Goal: Use online tool/utility: Use online tool/utility

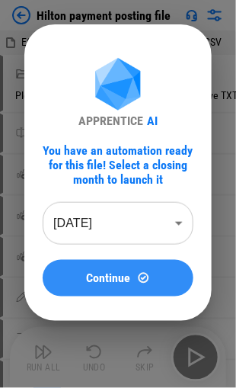
click at [107, 276] on span "Continue" at bounding box center [109, 278] width 44 height 12
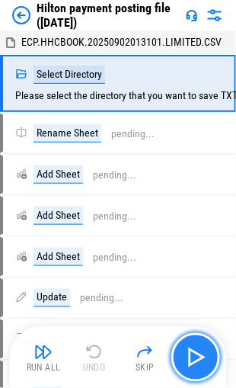
click at [193, 355] on img "button" at bounding box center [196, 357] width 24 height 24
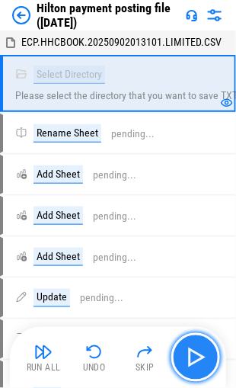
click at [195, 358] on img "button" at bounding box center [196, 357] width 24 height 24
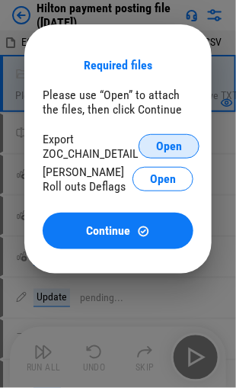
click at [164, 144] on span "Open" at bounding box center [169, 146] width 26 height 12
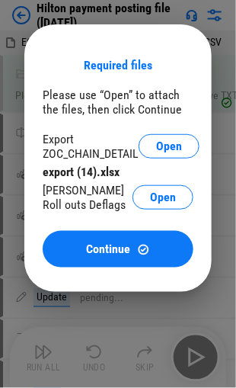
click at [152, 196] on span "Open" at bounding box center [163, 197] width 26 height 12
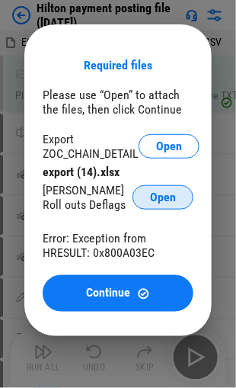
click at [149, 197] on button "Open" at bounding box center [163, 197] width 61 height 24
click at [161, 200] on span "Open" at bounding box center [163, 197] width 26 height 12
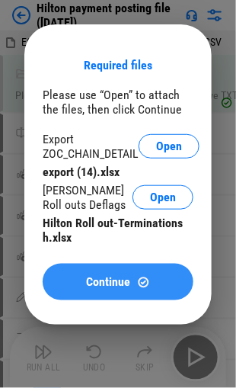
click at [100, 284] on span "Continue" at bounding box center [109, 282] width 44 height 12
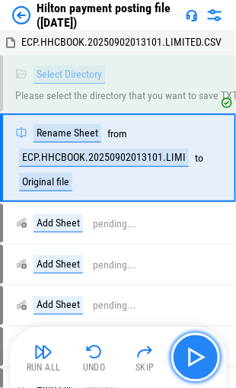
click at [205, 354] on img "button" at bounding box center [196, 357] width 24 height 24
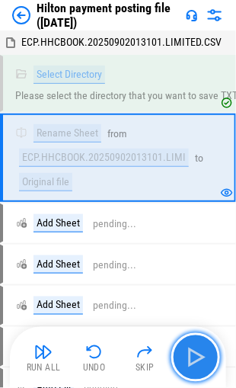
click at [194, 356] on img "button" at bounding box center [196, 357] width 24 height 24
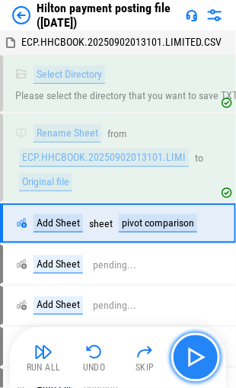
click at [191, 356] on img "button" at bounding box center [196, 357] width 24 height 24
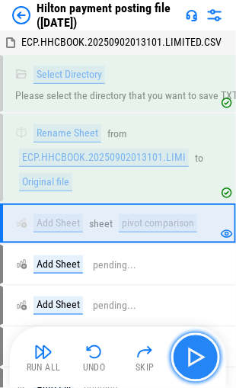
click at [195, 356] on img "button" at bounding box center [196, 357] width 24 height 24
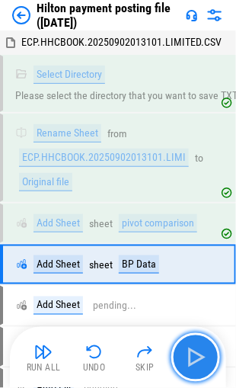
click at [195, 356] on img "button" at bounding box center [196, 357] width 24 height 24
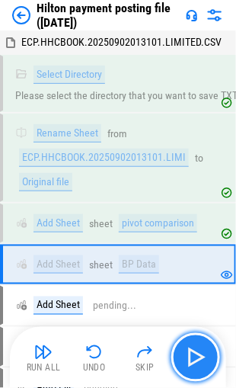
click at [195, 356] on img "button" at bounding box center [196, 357] width 24 height 24
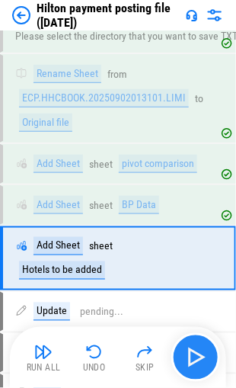
scroll to position [120, 0]
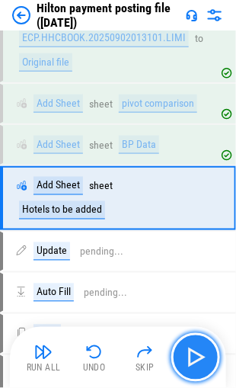
click at [195, 356] on img "button" at bounding box center [196, 357] width 24 height 24
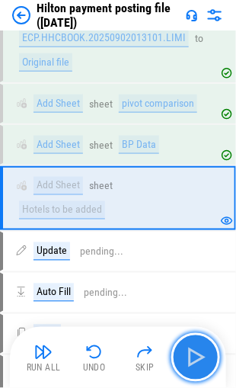
click at [195, 356] on img "button" at bounding box center [196, 357] width 24 height 24
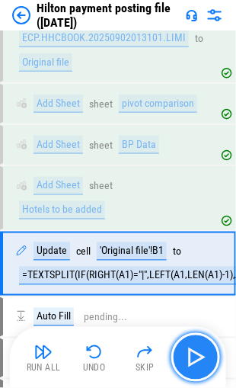
click at [195, 356] on img "button" at bounding box center [196, 357] width 24 height 24
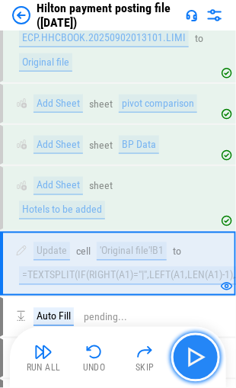
click at [195, 356] on img "button" at bounding box center [196, 357] width 24 height 24
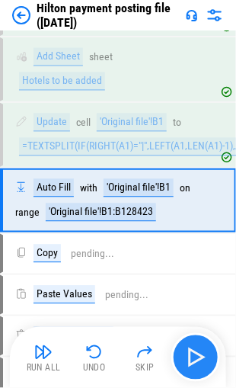
scroll to position [249, 0]
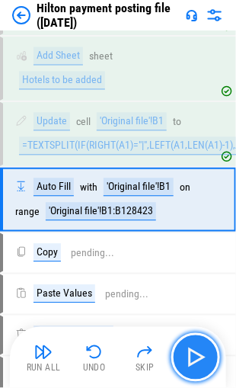
click at [195, 356] on img "button" at bounding box center [196, 357] width 24 height 24
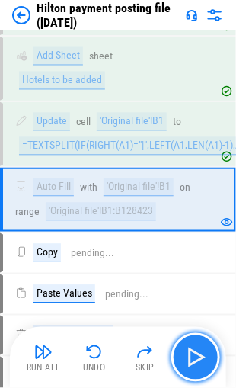
click at [195, 356] on img "button" at bounding box center [196, 357] width 24 height 24
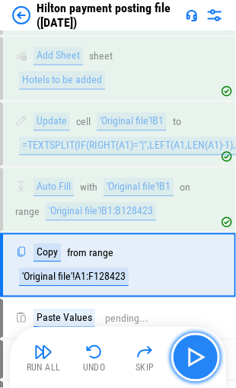
click at [195, 356] on img "button" at bounding box center [196, 357] width 24 height 24
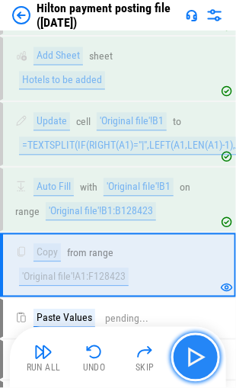
click at [195, 356] on img "button" at bounding box center [196, 357] width 24 height 24
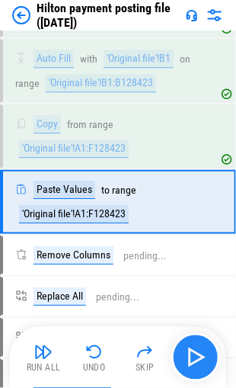
scroll to position [378, 0]
click at [195, 356] on img "button" at bounding box center [196, 357] width 24 height 24
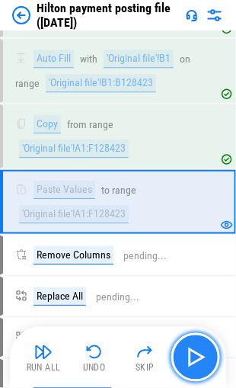
click at [192, 353] on img "button" at bounding box center [196, 357] width 24 height 24
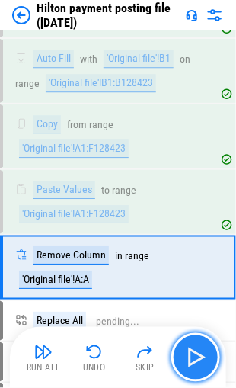
click at [190, 356] on img "button" at bounding box center [196, 357] width 24 height 24
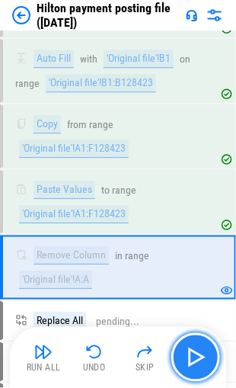
click at [190, 356] on img "button" at bounding box center [196, 357] width 24 height 24
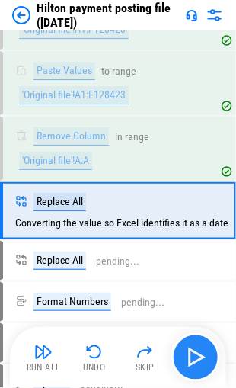
scroll to position [504, 0]
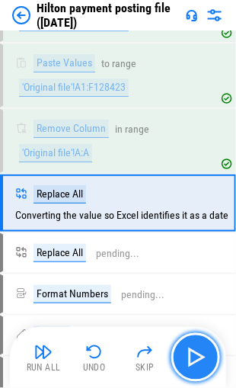
click at [190, 356] on img "button" at bounding box center [196, 357] width 24 height 24
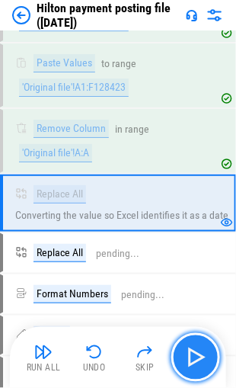
click at [189, 354] on img "button" at bounding box center [196, 357] width 24 height 24
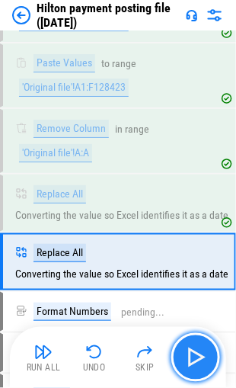
click at [189, 354] on img "button" at bounding box center [196, 357] width 24 height 24
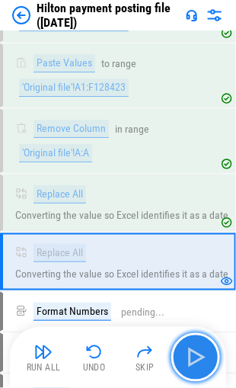
click at [190, 351] on img "button" at bounding box center [196, 357] width 24 height 24
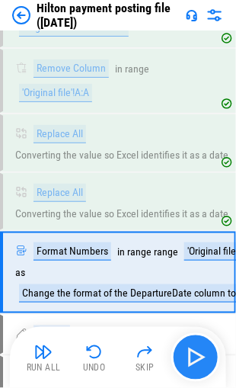
scroll to position [631, 0]
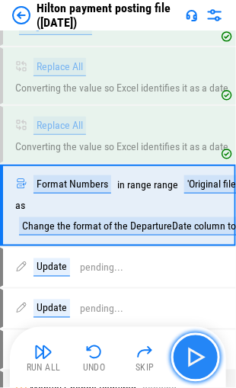
click at [190, 351] on img "button" at bounding box center [196, 357] width 24 height 24
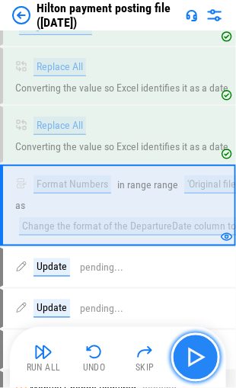
click at [190, 351] on img "button" at bounding box center [196, 357] width 24 height 24
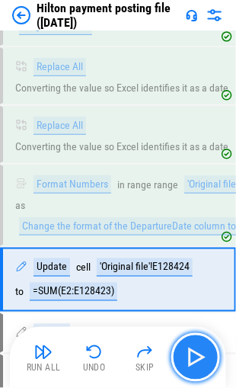
click at [190, 351] on img "button" at bounding box center [196, 357] width 24 height 24
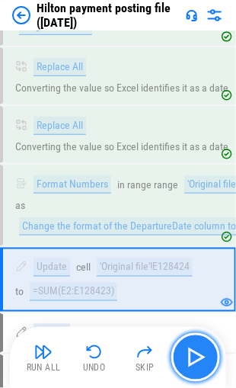
click at [190, 351] on img "button" at bounding box center [196, 357] width 24 height 24
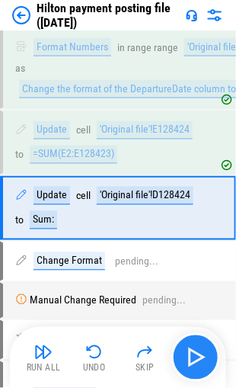
scroll to position [770, 0]
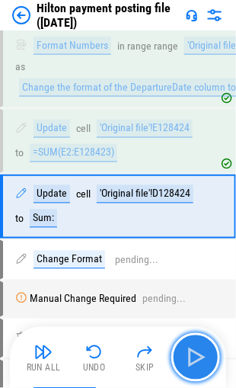
click at [190, 351] on img "button" at bounding box center [196, 357] width 24 height 24
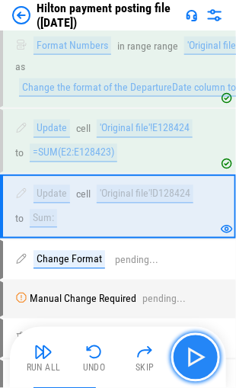
click at [190, 351] on img "button" at bounding box center [196, 357] width 24 height 24
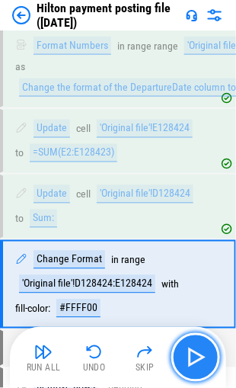
click at [190, 351] on img "button" at bounding box center [196, 357] width 24 height 24
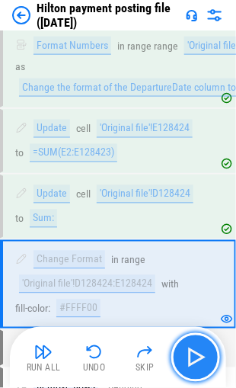
click at [190, 350] on img "button" at bounding box center [196, 357] width 24 height 24
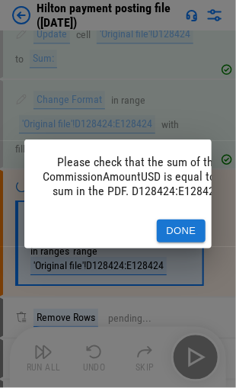
scroll to position [954, 0]
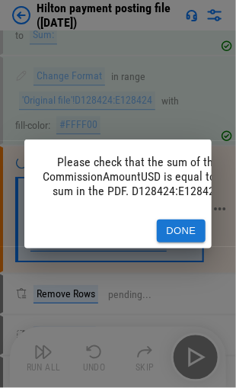
click at [174, 222] on button "Done" at bounding box center [181, 231] width 49 height 24
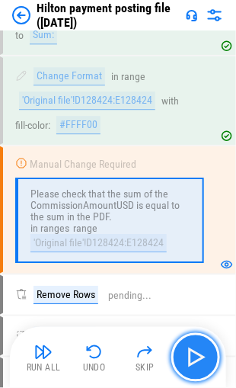
click at [192, 356] on img "button" at bounding box center [196, 357] width 24 height 24
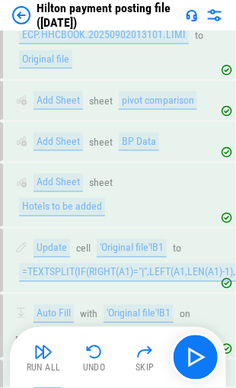
scroll to position [40, 0]
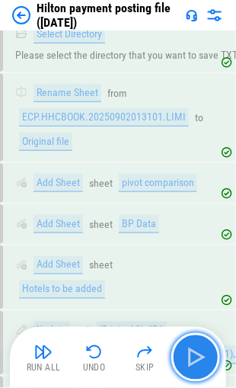
click at [200, 360] on img "button" at bounding box center [196, 357] width 24 height 24
click at [198, 352] on img "button" at bounding box center [196, 357] width 24 height 24
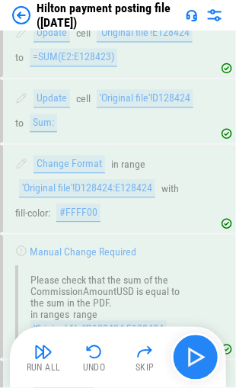
scroll to position [1113, 0]
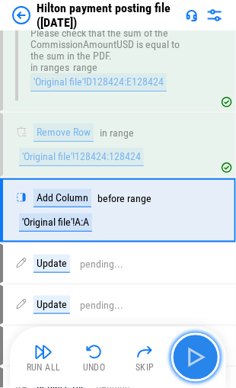
click at [194, 353] on img "button" at bounding box center [196, 357] width 24 height 24
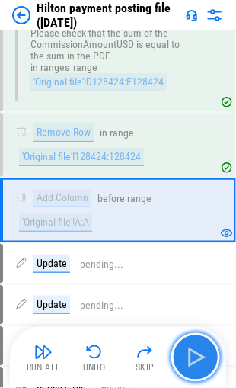
click at [194, 354] on img "button" at bounding box center [196, 357] width 24 height 24
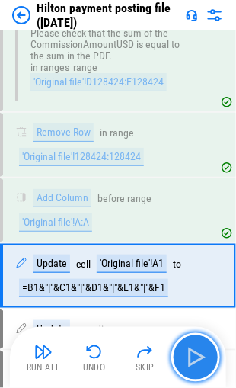
click at [194, 354] on img "button" at bounding box center [196, 357] width 24 height 24
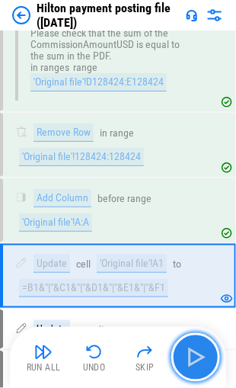
click at [194, 354] on img "button" at bounding box center [196, 357] width 24 height 24
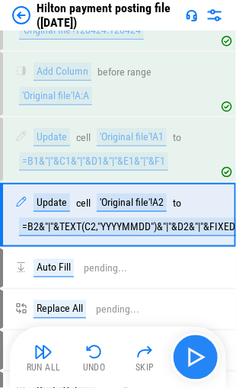
scroll to position [1242, 0]
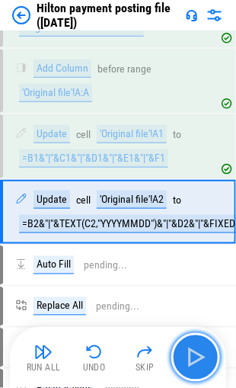
click at [194, 354] on img "button" at bounding box center [196, 357] width 24 height 24
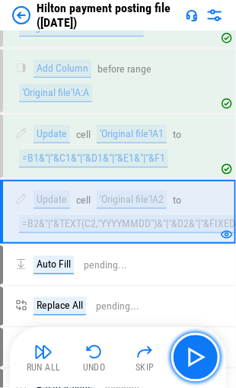
click at [194, 355] on img "button" at bounding box center [196, 357] width 24 height 24
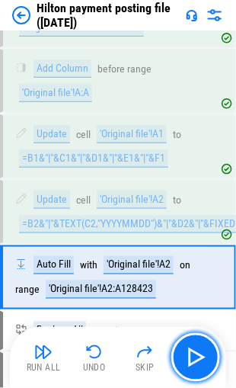
click at [194, 355] on img "button" at bounding box center [196, 357] width 24 height 24
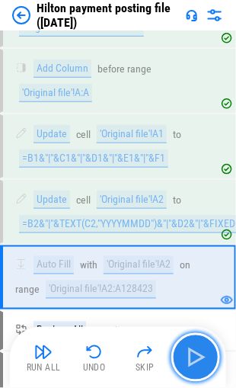
click at [195, 356] on img "button" at bounding box center [196, 357] width 24 height 24
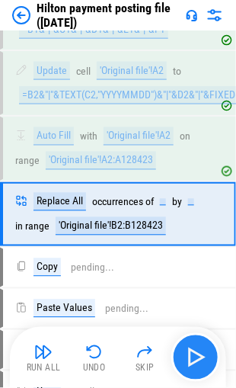
scroll to position [1371, 0]
click at [195, 356] on img "button" at bounding box center [196, 357] width 24 height 24
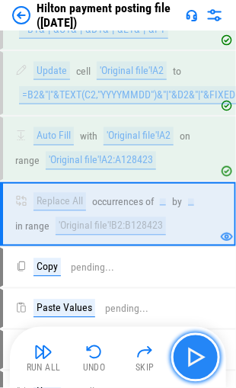
click at [197, 356] on img "button" at bounding box center [196, 357] width 24 height 24
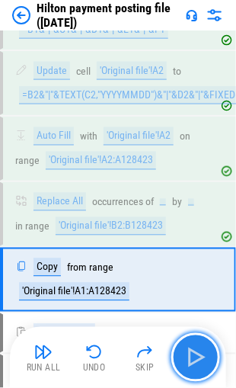
click at [195, 356] on img "button" at bounding box center [196, 357] width 24 height 24
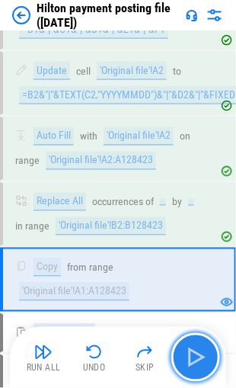
click at [191, 356] on img "button" at bounding box center [196, 357] width 24 height 24
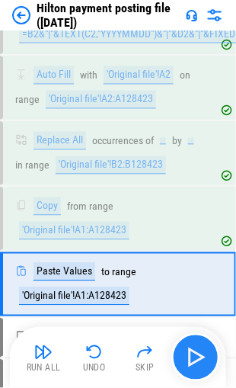
scroll to position [1500, 0]
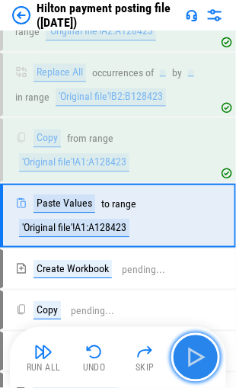
click at [192, 347] on img "button" at bounding box center [196, 357] width 24 height 24
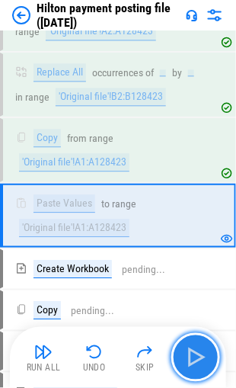
click at [194, 353] on img "button" at bounding box center [196, 357] width 24 height 24
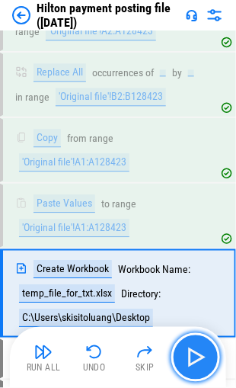
click at [194, 353] on img "button" at bounding box center [196, 357] width 24 height 24
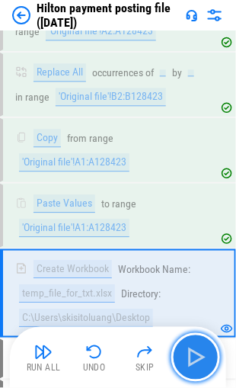
click at [190, 356] on img "button" at bounding box center [196, 357] width 24 height 24
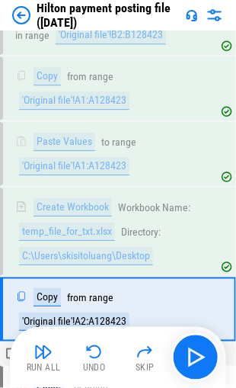
scroll to position [1654, 0]
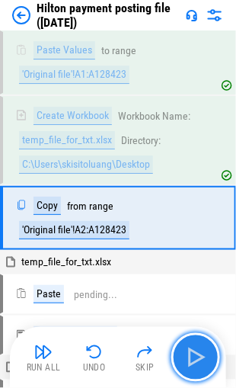
click at [192, 351] on img "button" at bounding box center [196, 357] width 24 height 24
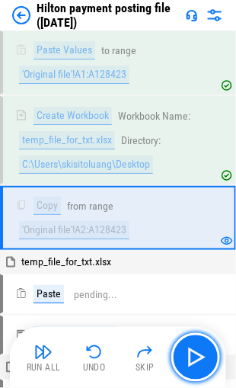
click at [192, 352] on img "button" at bounding box center [196, 357] width 24 height 24
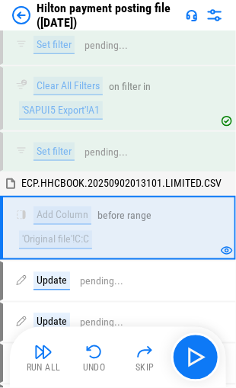
scroll to position [2464, 0]
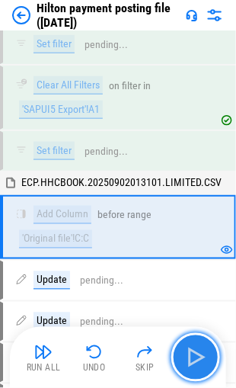
click at [189, 352] on img "button" at bounding box center [196, 357] width 24 height 24
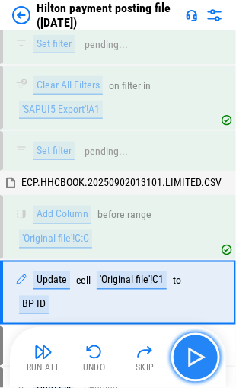
click at [189, 352] on img "button" at bounding box center [196, 357] width 24 height 24
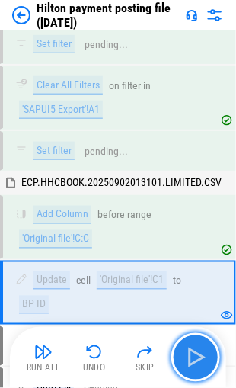
click at [189, 352] on img "button" at bounding box center [196, 357] width 24 height 24
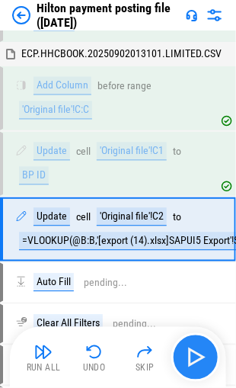
scroll to position [2593, 0]
click at [189, 352] on img "button" at bounding box center [196, 357] width 24 height 24
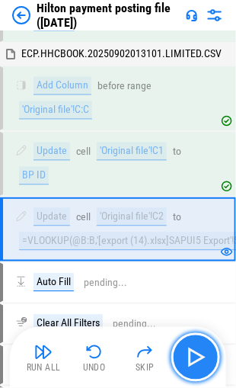
click at [189, 352] on img "button" at bounding box center [196, 357] width 24 height 24
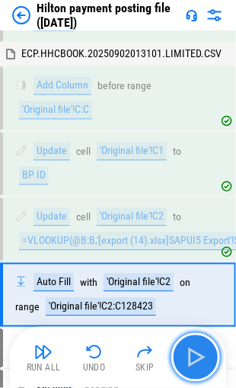
click at [189, 353] on img "button" at bounding box center [196, 357] width 24 height 24
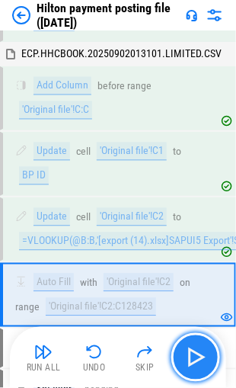
click at [189, 353] on img "button" at bounding box center [196, 357] width 24 height 24
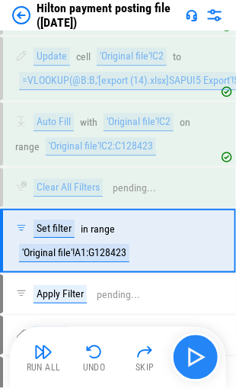
scroll to position [2763, 0]
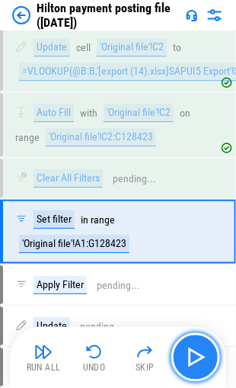
click at [189, 353] on img "button" at bounding box center [196, 357] width 24 height 24
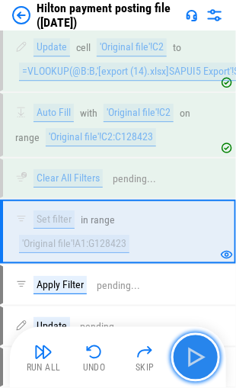
click at [189, 353] on img "button" at bounding box center [196, 357] width 24 height 24
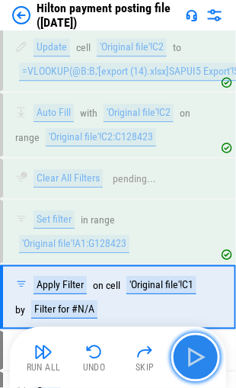
click at [190, 353] on img "button" at bounding box center [196, 357] width 24 height 24
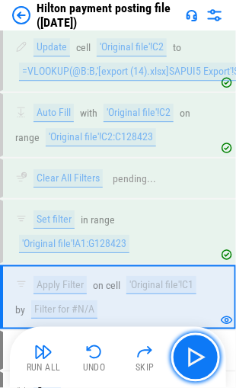
click at [190, 353] on img "button" at bounding box center [196, 357] width 24 height 24
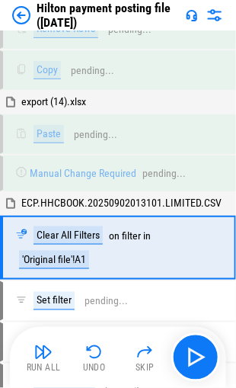
scroll to position [3576, 0]
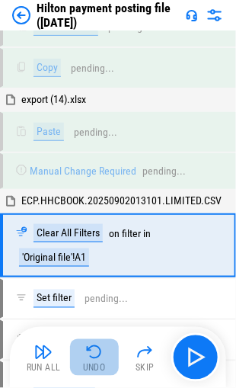
click at [91, 348] on img "button" at bounding box center [94, 352] width 18 height 18
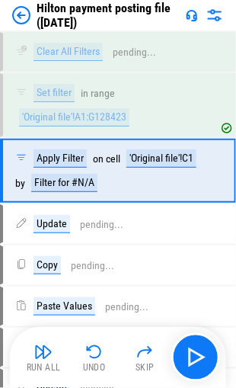
scroll to position [2827, 0]
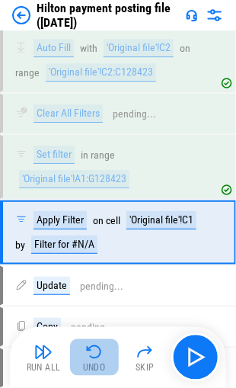
click at [91, 349] on img "button" at bounding box center [94, 352] width 18 height 18
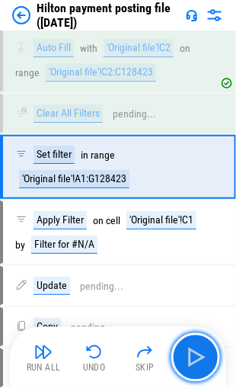
click at [202, 354] on img "button" at bounding box center [196, 357] width 24 height 24
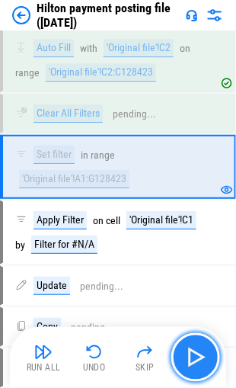
click at [190, 353] on img "button" at bounding box center [196, 357] width 24 height 24
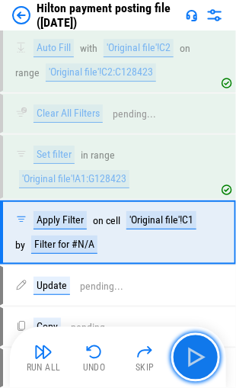
click at [190, 354] on img "button" at bounding box center [196, 357] width 24 height 24
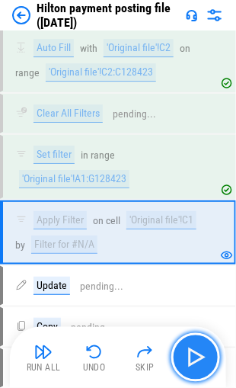
click at [189, 352] on img "button" at bounding box center [196, 357] width 24 height 24
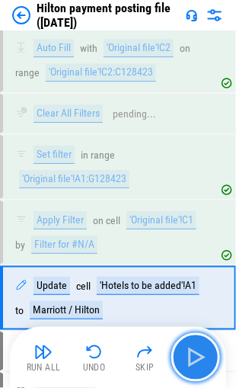
click at [190, 353] on img "button" at bounding box center [196, 357] width 24 height 24
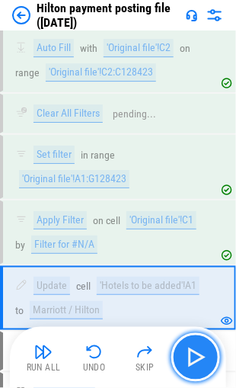
click at [190, 353] on img "button" at bounding box center [196, 357] width 24 height 24
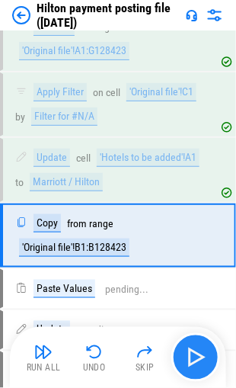
scroll to position [2956, 0]
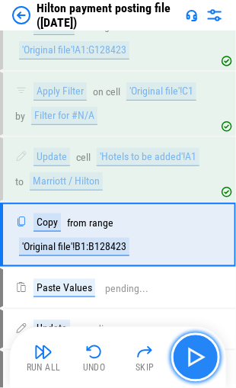
click at [190, 353] on img "button" at bounding box center [196, 357] width 24 height 24
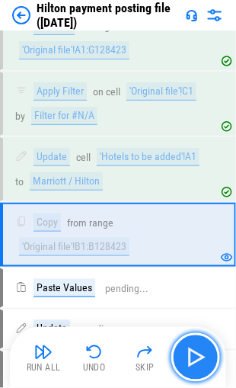
click at [190, 353] on img "button" at bounding box center [196, 357] width 24 height 24
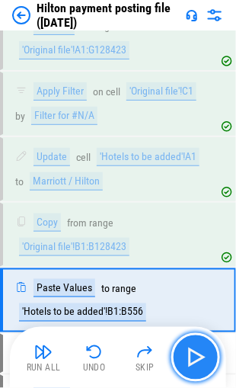
click at [190, 353] on img "button" at bounding box center [196, 357] width 24 height 24
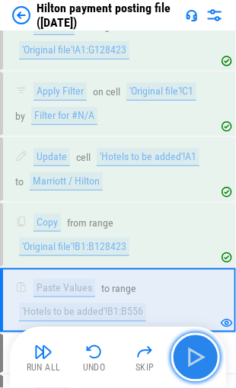
click at [190, 353] on img "button" at bounding box center [196, 357] width 24 height 24
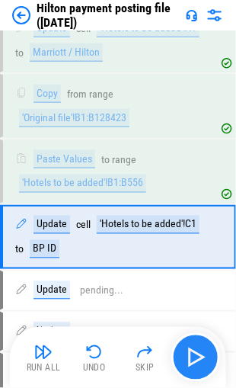
scroll to position [3086, 0]
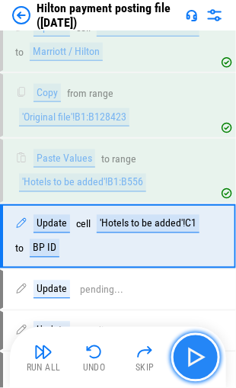
click at [190, 353] on img "button" at bounding box center [196, 357] width 24 height 24
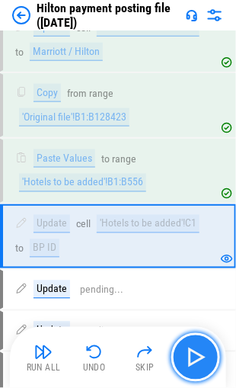
click at [190, 353] on img "button" at bounding box center [196, 357] width 24 height 24
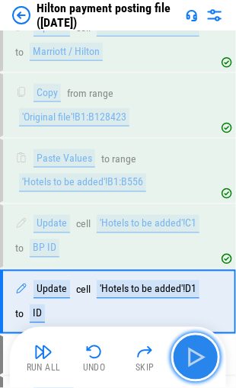
click at [190, 353] on img "button" at bounding box center [196, 357] width 24 height 24
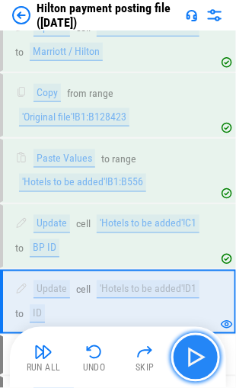
click at [190, 353] on img "button" at bounding box center [196, 357] width 24 height 24
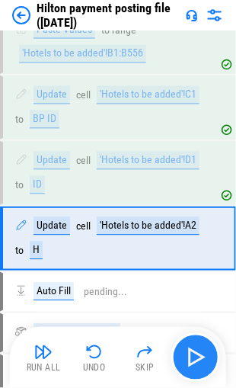
scroll to position [3214, 0]
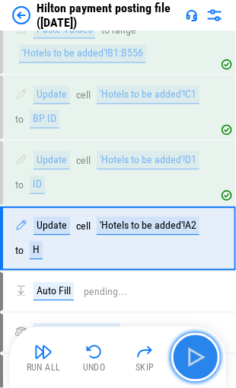
click at [190, 353] on img "button" at bounding box center [196, 357] width 24 height 24
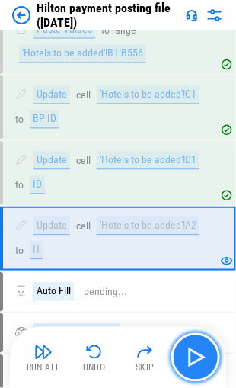
click at [190, 353] on img "button" at bounding box center [196, 357] width 24 height 24
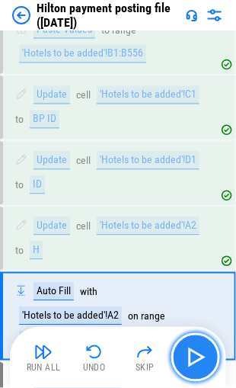
click at [190, 353] on img "button" at bounding box center [196, 357] width 24 height 24
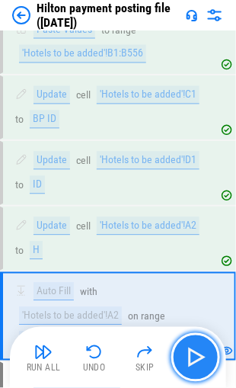
click at [190, 353] on img "button" at bounding box center [196, 357] width 24 height 24
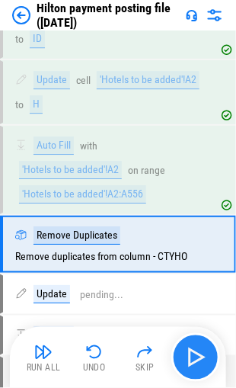
scroll to position [3364, 0]
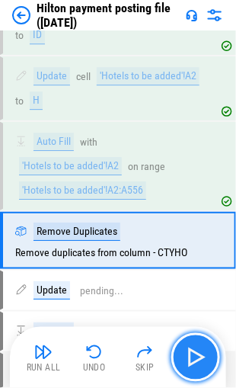
click at [190, 353] on img "button" at bounding box center [196, 357] width 24 height 24
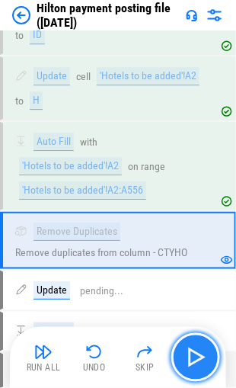
click at [196, 355] on img "button" at bounding box center [196, 357] width 24 height 24
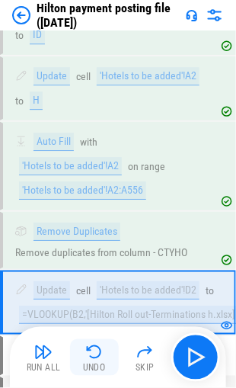
click at [93, 351] on img "button" at bounding box center [94, 352] width 18 height 18
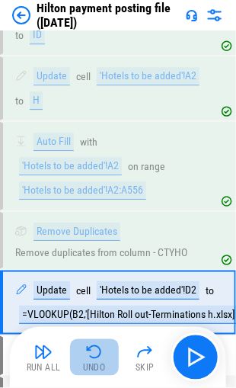
click at [93, 353] on img "button" at bounding box center [94, 352] width 18 height 18
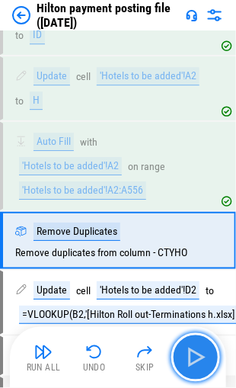
click at [193, 352] on img "button" at bounding box center [196, 357] width 24 height 24
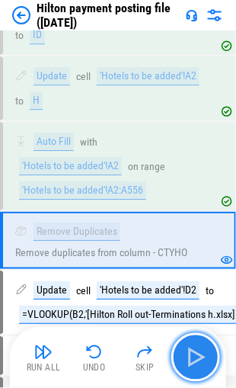
click at [193, 353] on img "button" at bounding box center [196, 357] width 24 height 24
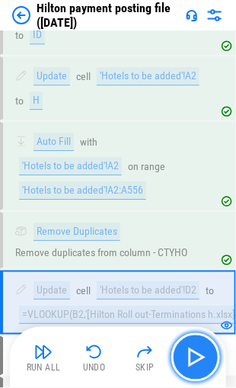
click at [190, 356] on img "button" at bounding box center [196, 357] width 24 height 24
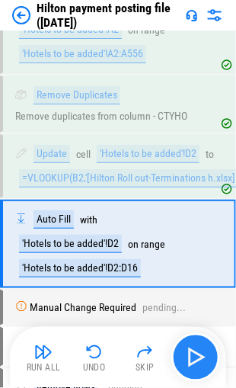
scroll to position [3502, 0]
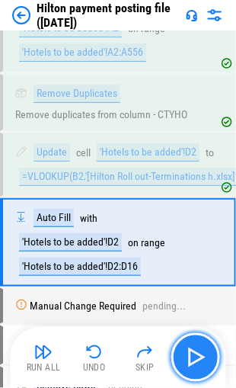
click at [192, 354] on img "button" at bounding box center [196, 357] width 24 height 24
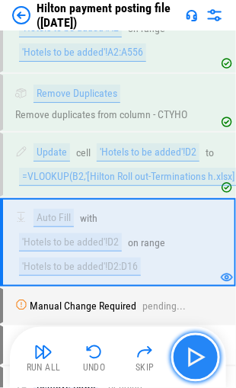
click at [191, 357] on img "button" at bounding box center [196, 357] width 24 height 24
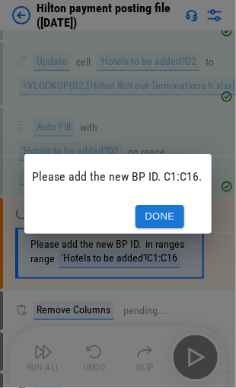
scroll to position [0, 21]
click at [166, 211] on button "Done" at bounding box center [160, 217] width 49 height 24
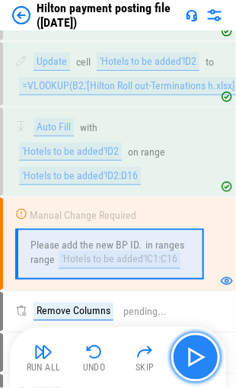
click at [200, 355] on img "button" at bounding box center [196, 357] width 24 height 24
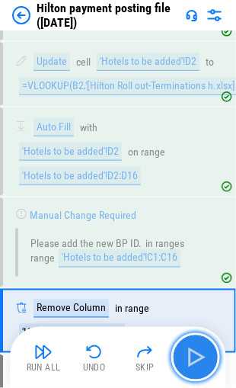
click at [192, 356] on img "button" at bounding box center [196, 357] width 24 height 24
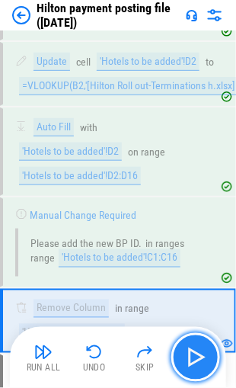
click at [192, 356] on img "button" at bounding box center [196, 357] width 24 height 24
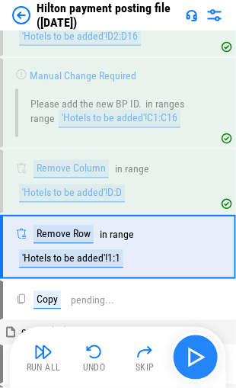
scroll to position [3734, 0]
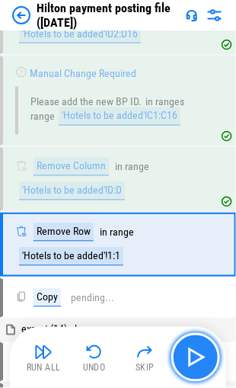
click at [180, 348] on button "button" at bounding box center [195, 357] width 49 height 49
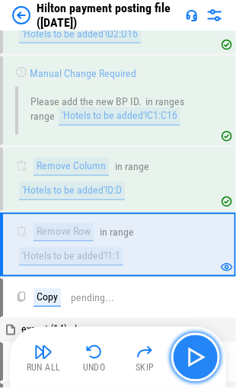
click at [190, 350] on img "button" at bounding box center [196, 357] width 24 height 24
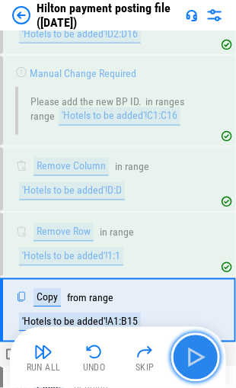
click at [190, 350] on img "button" at bounding box center [196, 357] width 24 height 24
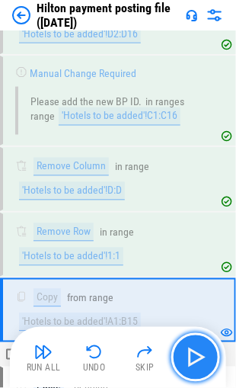
click at [192, 356] on img "button" at bounding box center [196, 357] width 24 height 24
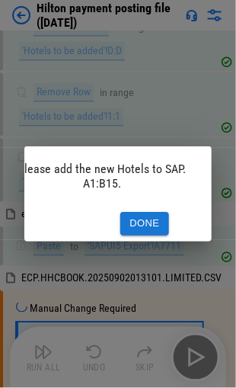
scroll to position [0, 38]
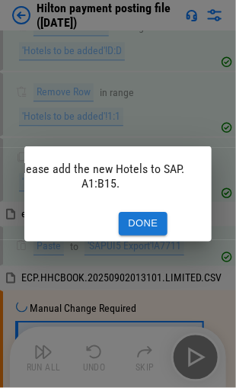
click at [136, 216] on button "Done" at bounding box center [143, 224] width 49 height 24
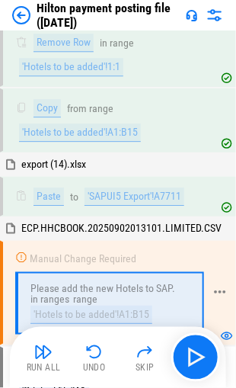
scroll to position [3951, 0]
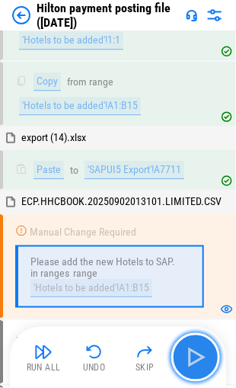
click at [198, 354] on img "button" at bounding box center [196, 357] width 24 height 24
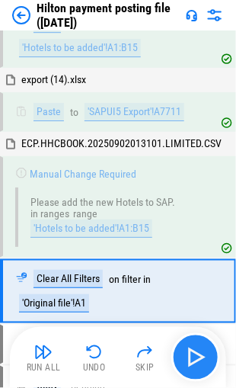
scroll to position [4052, 0]
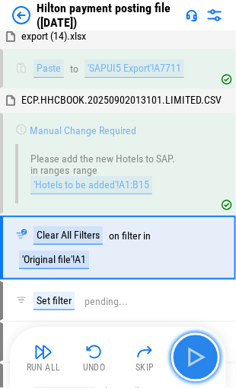
click at [194, 355] on img "button" at bounding box center [196, 357] width 24 height 24
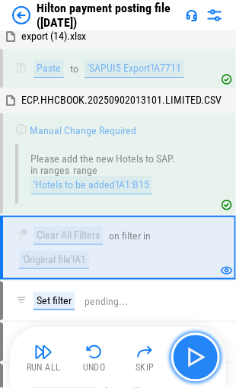
click at [193, 356] on img "button" at bounding box center [196, 357] width 24 height 24
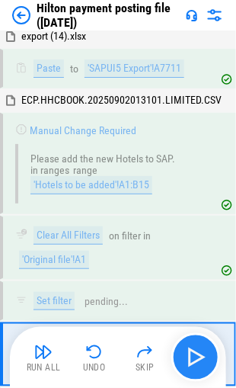
scroll to position [4156, 0]
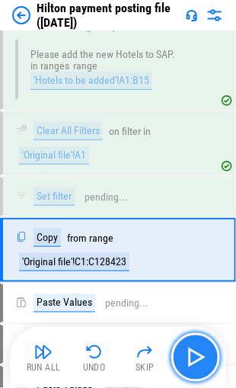
click at [193, 356] on img "button" at bounding box center [196, 357] width 24 height 24
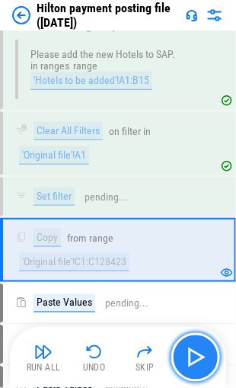
click at [193, 356] on img "button" at bounding box center [196, 357] width 24 height 24
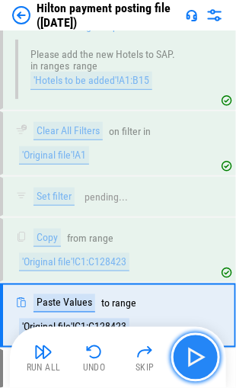
click at [192, 356] on img "button" at bounding box center [196, 357] width 24 height 24
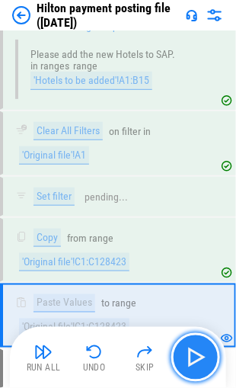
click at [190, 352] on img "button" at bounding box center [196, 357] width 24 height 24
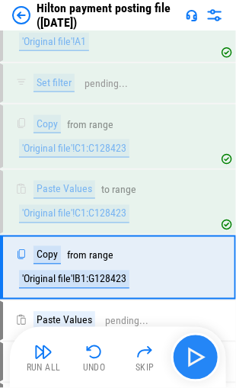
scroll to position [4286, 0]
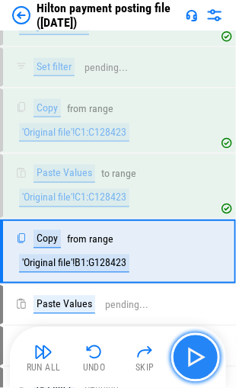
click at [190, 352] on img "button" at bounding box center [196, 357] width 24 height 24
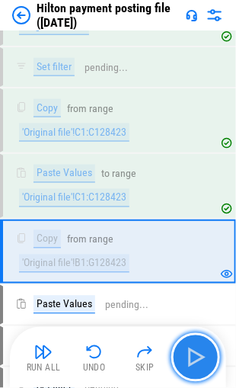
click at [191, 350] on img "button" at bounding box center [196, 357] width 24 height 24
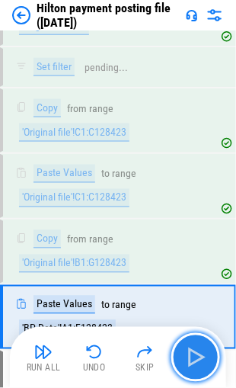
click at [193, 357] on img "button" at bounding box center [196, 357] width 24 height 24
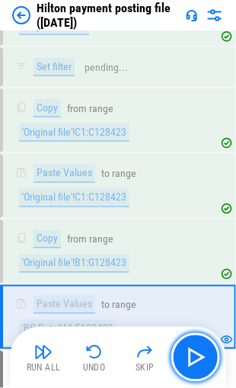
click at [192, 357] on img "button" at bounding box center [196, 357] width 24 height 24
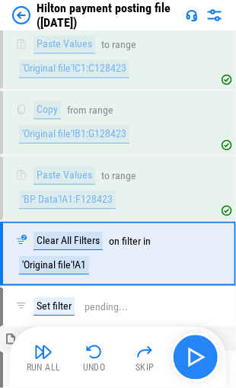
scroll to position [4415, 0]
click at [190, 360] on img "button" at bounding box center [196, 357] width 24 height 24
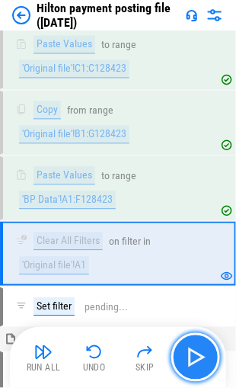
click at [190, 360] on img "button" at bounding box center [196, 357] width 24 height 24
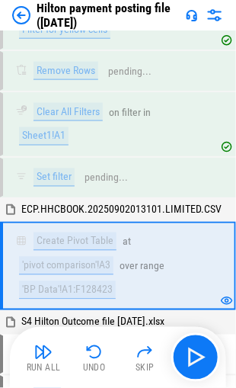
scroll to position [4893, 0]
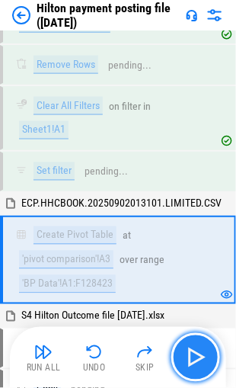
click at [192, 356] on img "button" at bounding box center [196, 357] width 24 height 24
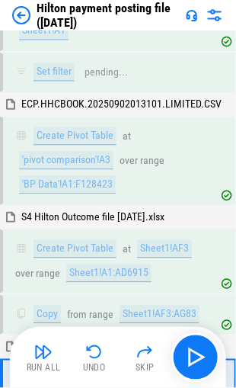
scroll to position [5108, 0]
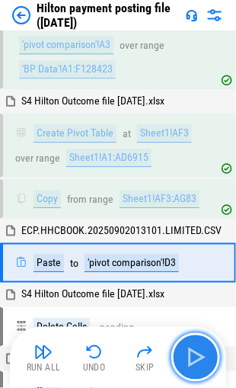
click at [195, 360] on img "button" at bounding box center [196, 357] width 24 height 24
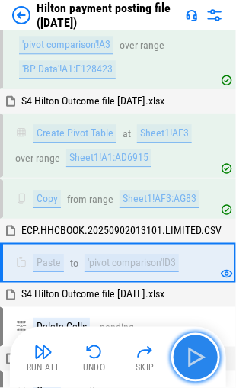
click at [198, 354] on img "button" at bounding box center [196, 357] width 24 height 24
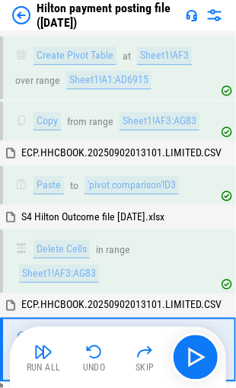
scroll to position [5259, 0]
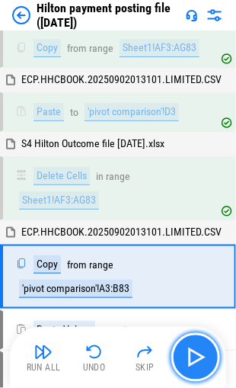
click at [195, 355] on img "button" at bounding box center [196, 357] width 24 height 24
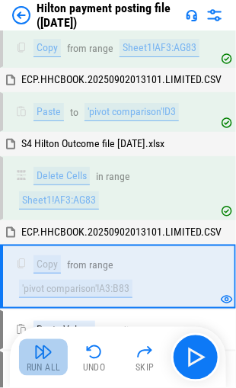
click at [40, 354] on img "button" at bounding box center [43, 352] width 18 height 18
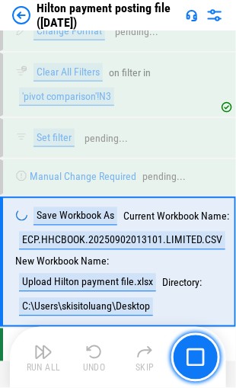
scroll to position [6647, 0]
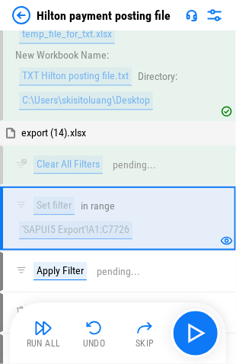
scroll to position [2072, 0]
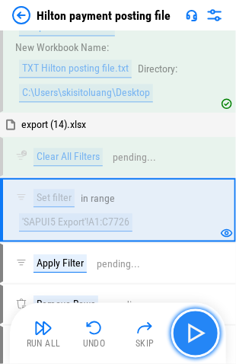
click at [189, 330] on img "button" at bounding box center [196, 333] width 24 height 24
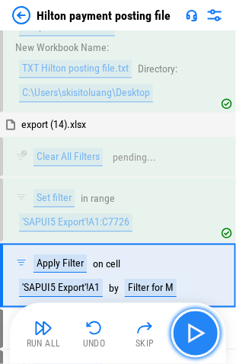
click at [189, 330] on img "button" at bounding box center [196, 333] width 24 height 24
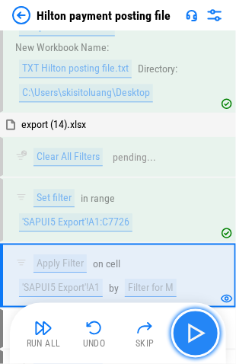
click at [189, 330] on img "button" at bounding box center [196, 333] width 24 height 24
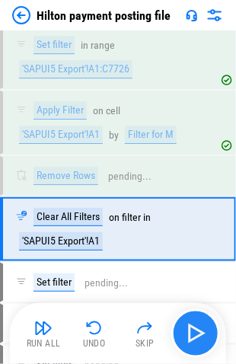
scroll to position [2242, 0]
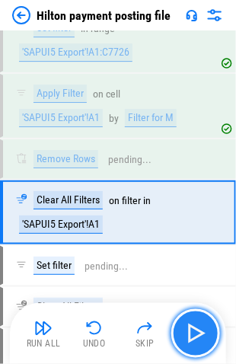
click at [189, 330] on img "button" at bounding box center [196, 333] width 24 height 24
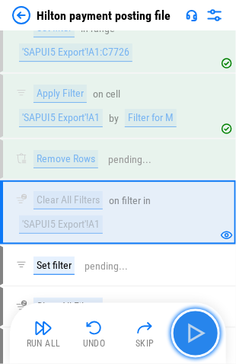
click at [189, 330] on img "button" at bounding box center [196, 333] width 24 height 24
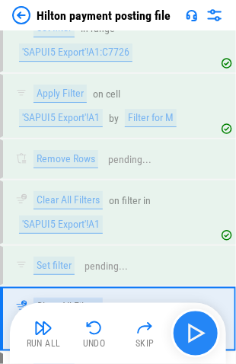
scroll to position [2347, 0]
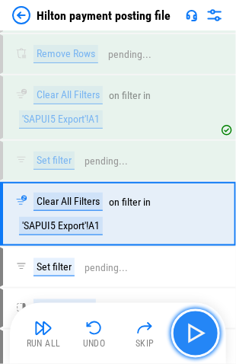
click at [189, 330] on img "button" at bounding box center [196, 333] width 24 height 24
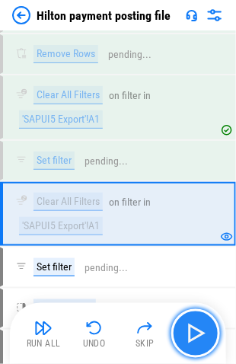
click at [189, 330] on img "button" at bounding box center [196, 333] width 24 height 24
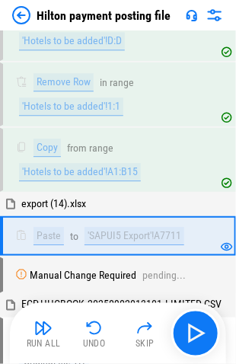
scroll to position [3886, 0]
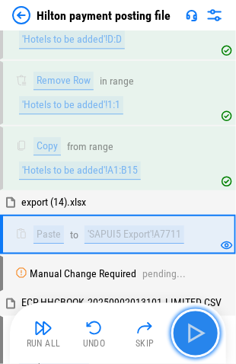
click at [193, 330] on img "button" at bounding box center [196, 333] width 24 height 24
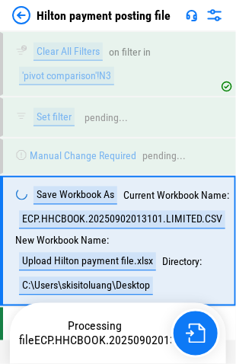
scroll to position [6669, 0]
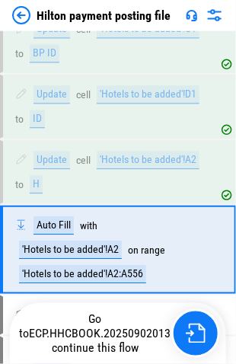
scroll to position [3303, 0]
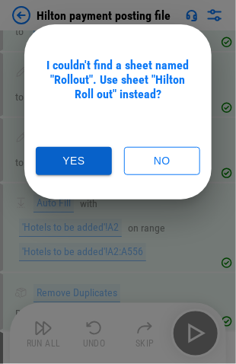
click at [73, 161] on button "Yes" at bounding box center [74, 161] width 76 height 28
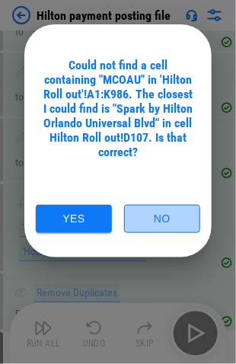
click at [151, 219] on button "No" at bounding box center [162, 219] width 76 height 28
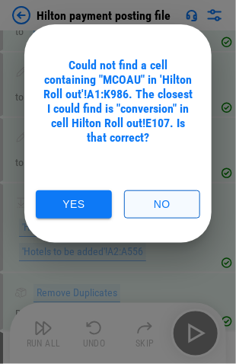
click at [146, 199] on button "No" at bounding box center [162, 204] width 76 height 28
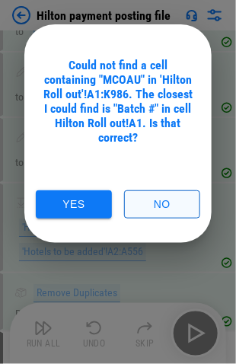
click at [157, 200] on button "No" at bounding box center [162, 204] width 76 height 28
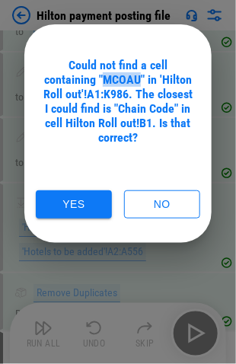
drag, startPoint x: 106, startPoint y: 78, endPoint x: 139, endPoint y: 76, distance: 32.8
click at [139, 76] on div "Could not find a cell containing "MCOAU" in 'Hilton Roll out'!A1:K986. The clos…" at bounding box center [118, 101] width 151 height 87
copy div "MCOAU"
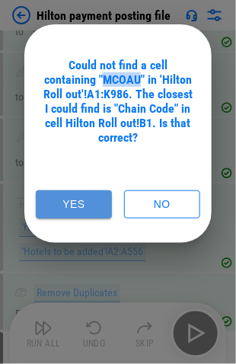
click at [76, 206] on button "Yes" at bounding box center [74, 204] width 76 height 28
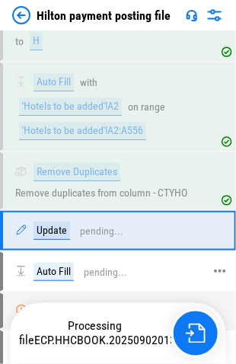
scroll to position [3425, 0]
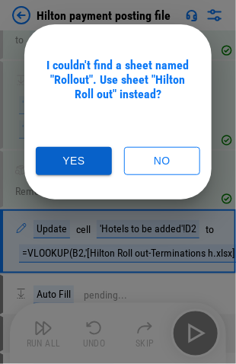
click at [76, 162] on button "Yes" at bounding box center [74, 161] width 76 height 28
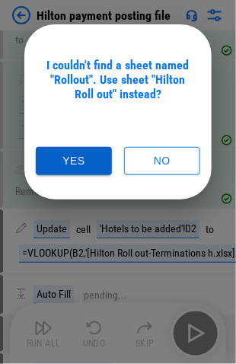
click at [66, 159] on button "Yes" at bounding box center [74, 161] width 76 height 28
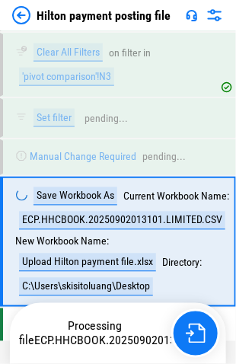
scroll to position [6669, 0]
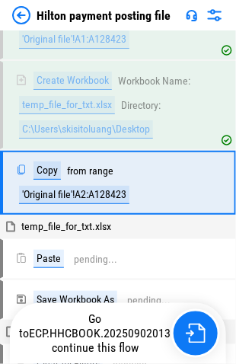
scroll to position [1737, 0]
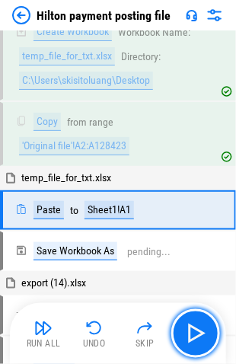
drag, startPoint x: 0, startPoint y: 0, endPoint x: 192, endPoint y: 329, distance: 380.9
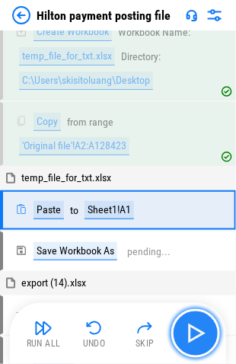
click at [192, 329] on img "button" at bounding box center [196, 333] width 24 height 24
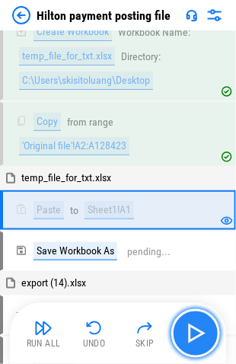
click at [192, 330] on img "button" at bounding box center [196, 333] width 24 height 24
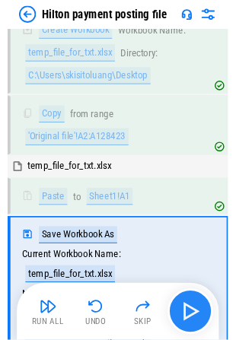
scroll to position [1835, 0]
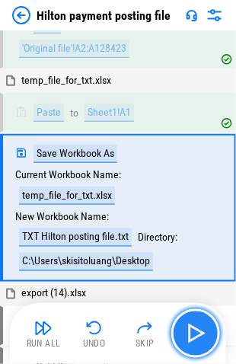
click at [192, 330] on img "button" at bounding box center [196, 333] width 24 height 24
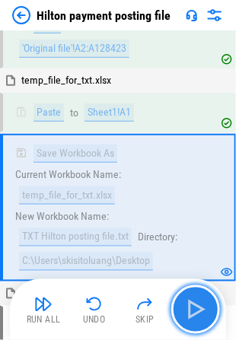
click at [189, 308] on img "button" at bounding box center [196, 310] width 24 height 24
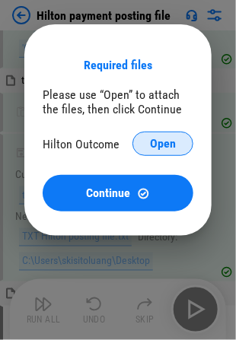
click at [158, 138] on span "Open" at bounding box center [163, 144] width 26 height 12
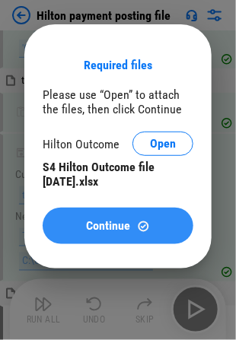
click at [99, 228] on span "Continue" at bounding box center [109, 226] width 44 height 12
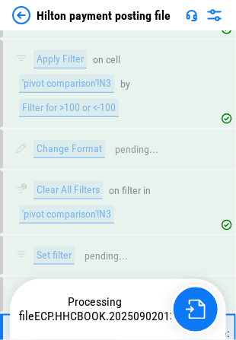
scroll to position [6681, 0]
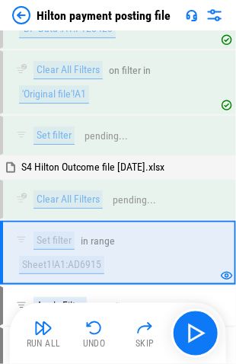
scroll to position [4594, 0]
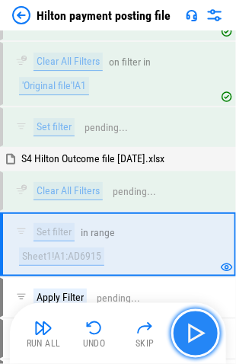
click at [195, 332] on img "button" at bounding box center [196, 333] width 24 height 24
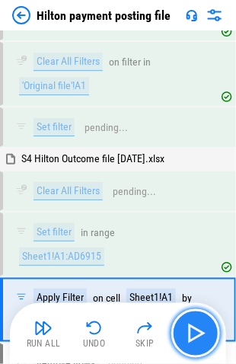
click at [195, 332] on img "button" at bounding box center [196, 333] width 24 height 24
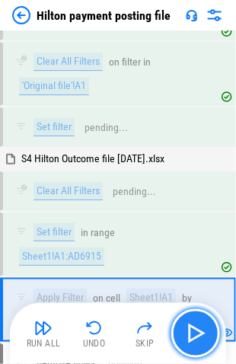
click at [195, 326] on img "button" at bounding box center [196, 333] width 24 height 24
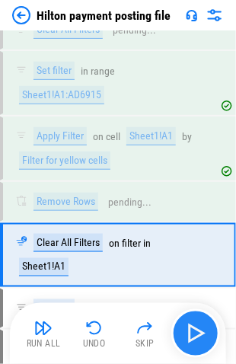
scroll to position [4764, 0]
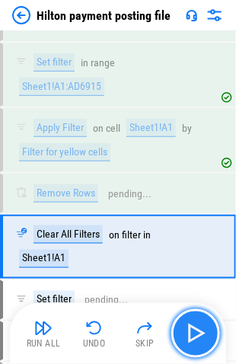
click at [195, 327] on img "button" at bounding box center [196, 333] width 24 height 24
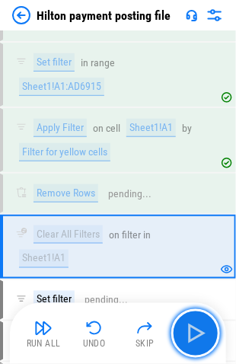
click at [195, 328] on img "button" at bounding box center [196, 333] width 24 height 24
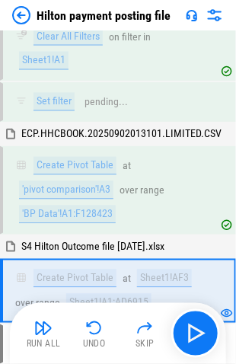
scroll to position [5003, 0]
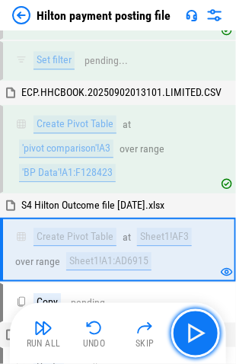
click at [192, 334] on img "button" at bounding box center [196, 333] width 24 height 24
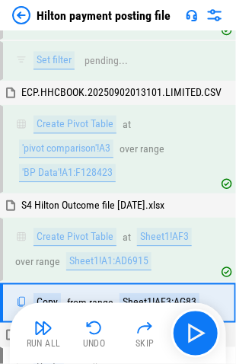
click at [192, 334] on img "button" at bounding box center [196, 333] width 24 height 24
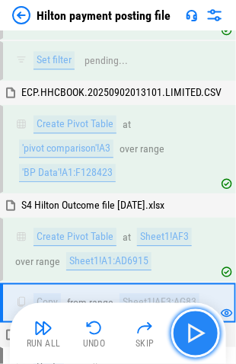
click at [196, 328] on img "button" at bounding box center [196, 333] width 24 height 24
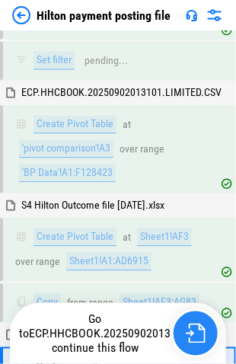
scroll to position [5119, 0]
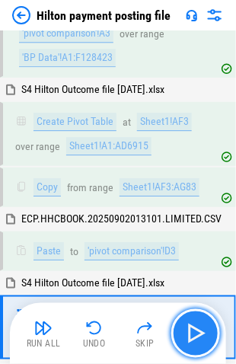
click at [192, 330] on img "button" at bounding box center [196, 333] width 24 height 24
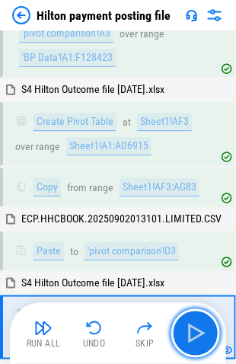
click at [190, 331] on img "button" at bounding box center [196, 333] width 24 height 24
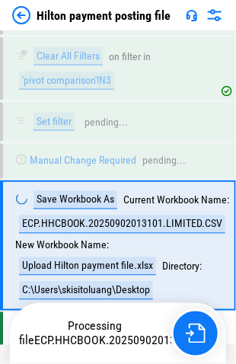
scroll to position [6669, 0]
